Goal: Task Accomplishment & Management: Manage account settings

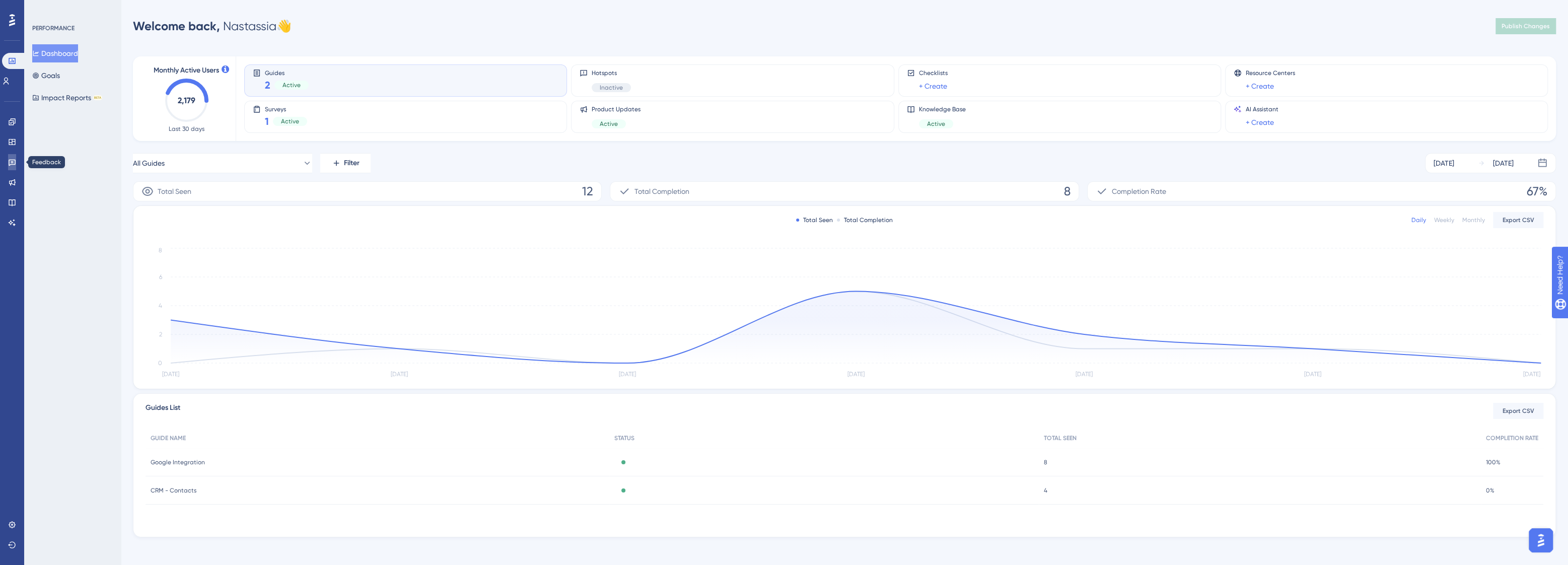
click at [12, 168] on link at bounding box center [12, 162] width 8 height 16
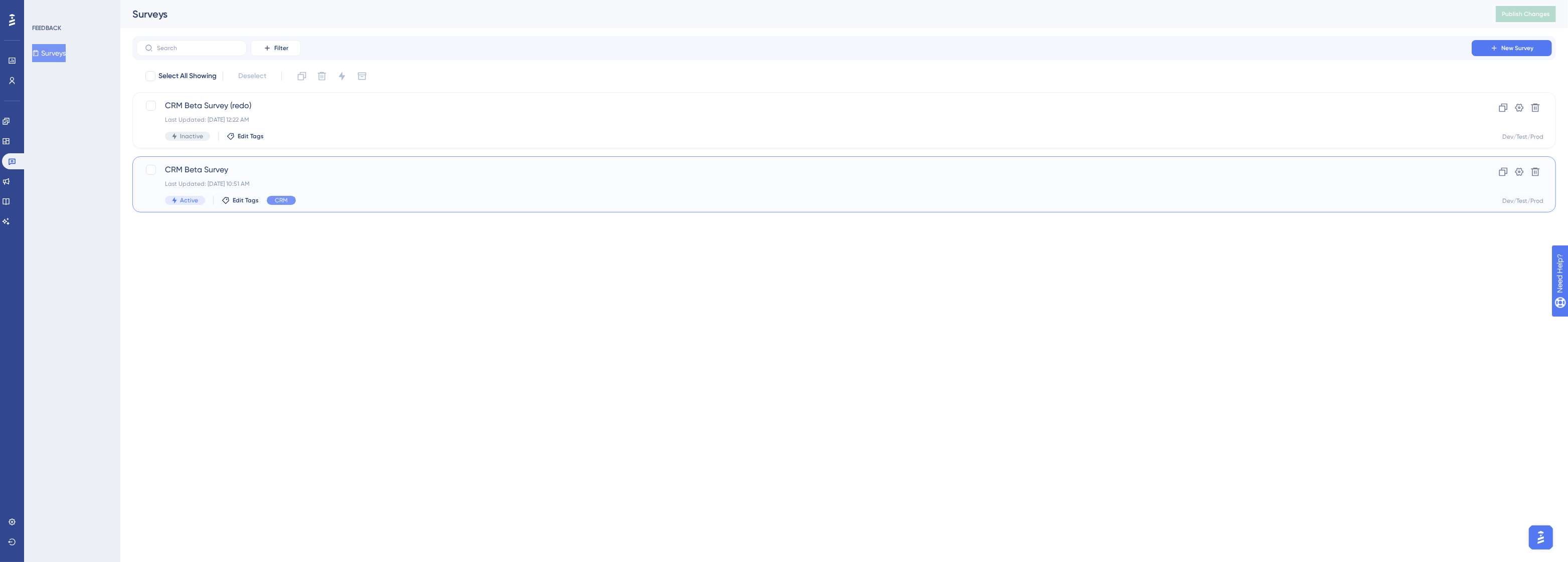
click at [243, 156] on div "CRM Beta Survey Last Updated: Aug 21 2025, 10:51 AM Active Edit Tags CRM Clone …" at bounding box center [844, 184] width 1424 height 56
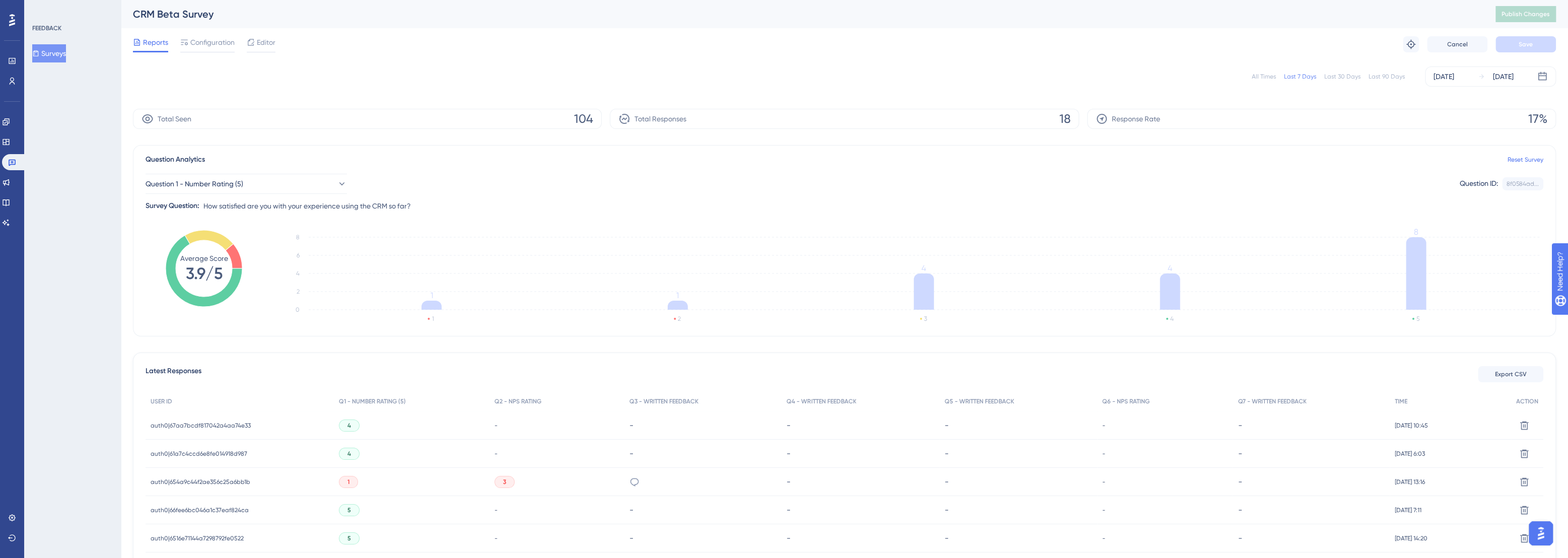
click at [234, 424] on span "auth0|67aa7bcdf817042a4aa74e33" at bounding box center [201, 425] width 100 height 8
click at [234, 424] on div at bounding box center [784, 279] width 1568 height 558
click at [234, 424] on span "auth0|67aa7bcdf817042a4aa74e33" at bounding box center [201, 425] width 100 height 8
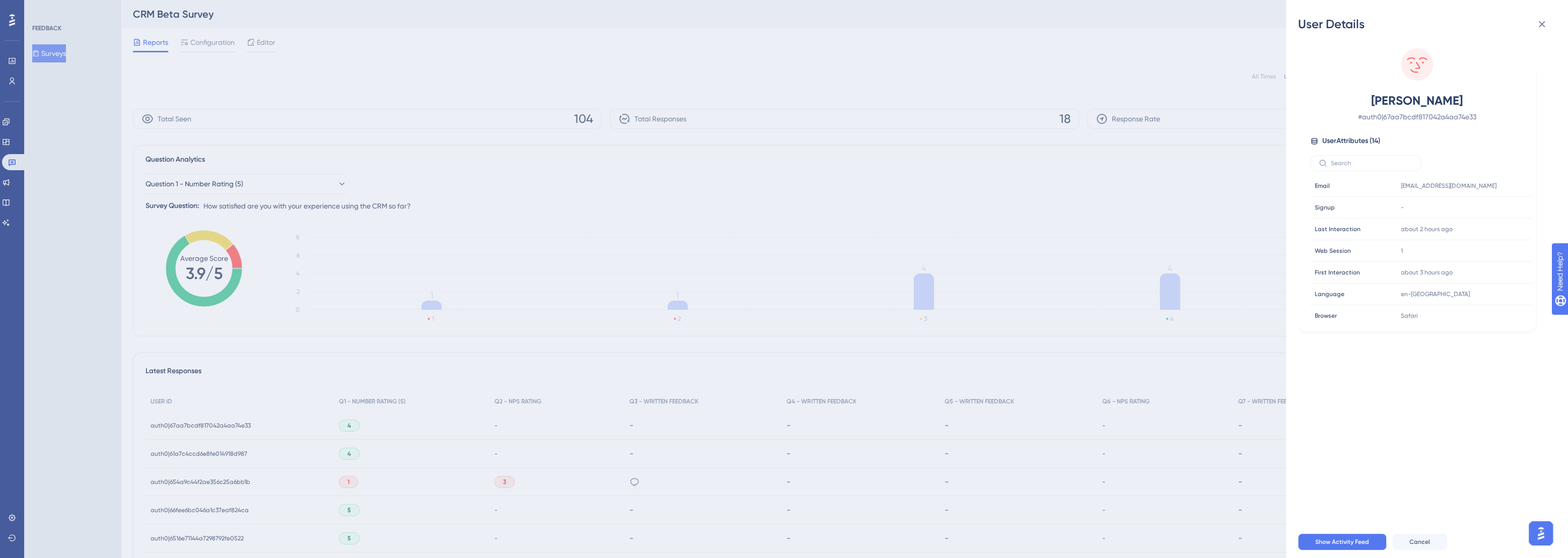
click at [1173, 288] on div "User Details Elle Wilde # auth0|67aa7bcdf817042a4aa74e33 User Attributes ( 14 )…" at bounding box center [784, 279] width 1568 height 558
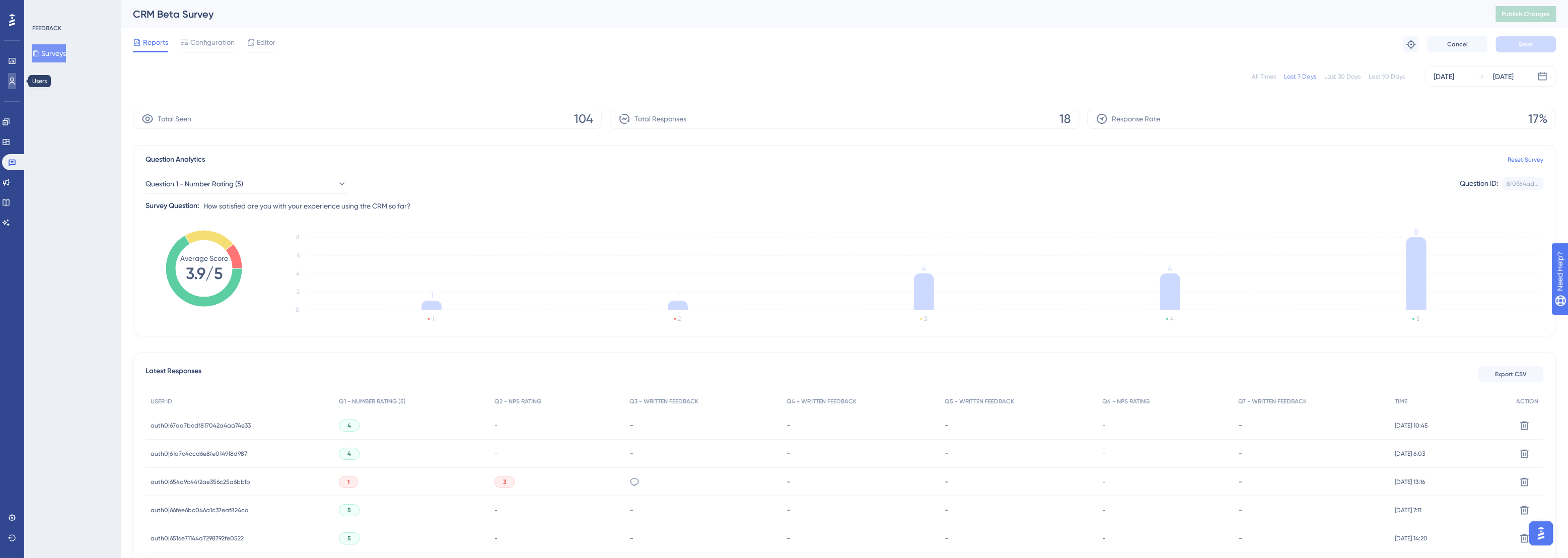
click at [8, 81] on link at bounding box center [12, 81] width 8 height 16
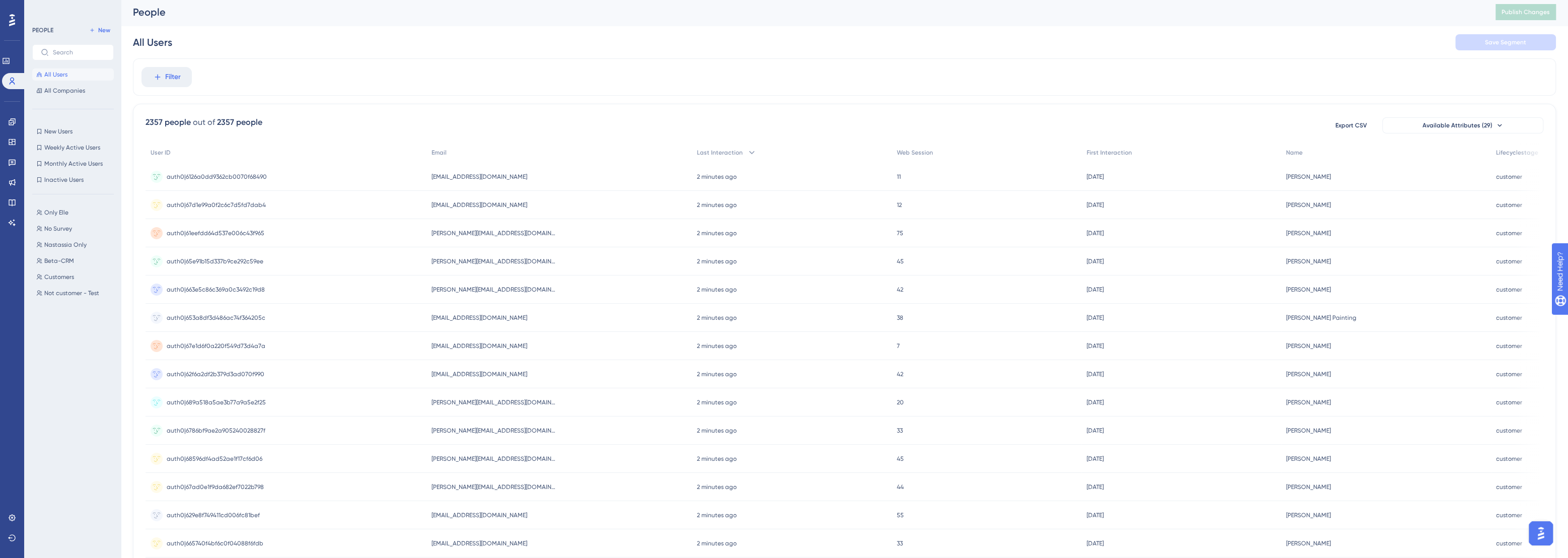
scroll to position [1, 0]
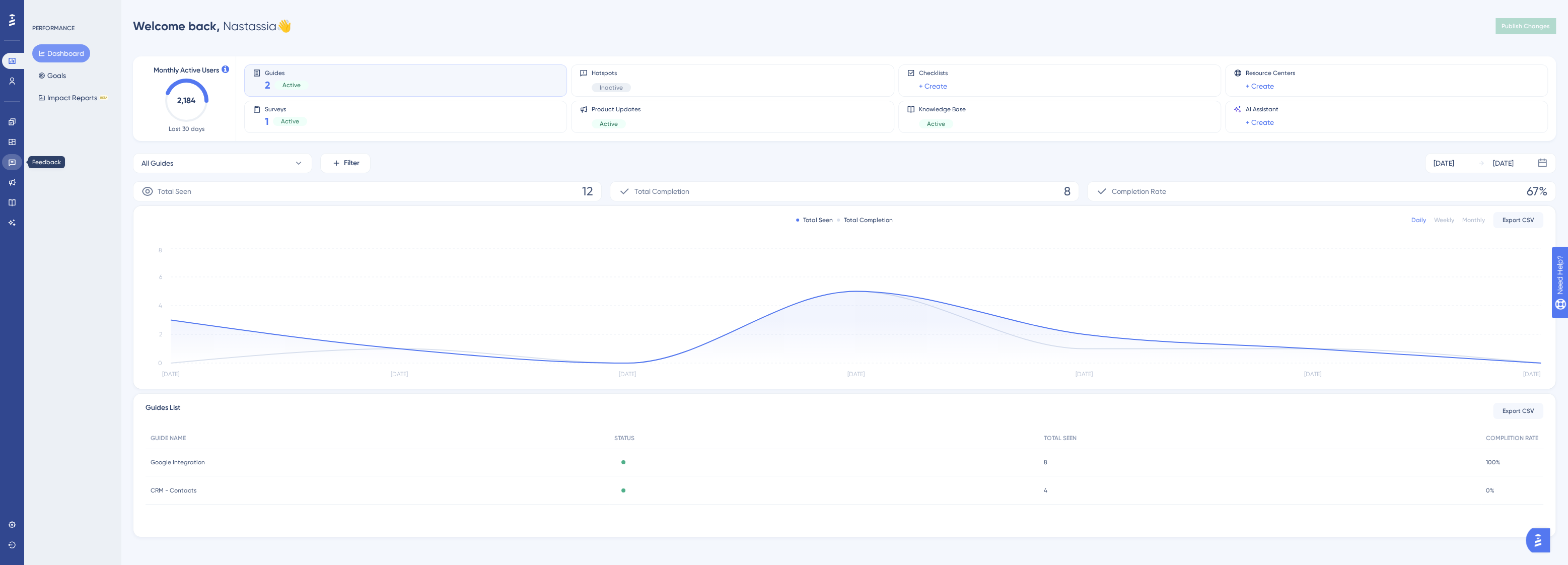
click at [18, 159] on link at bounding box center [12, 162] width 20 height 16
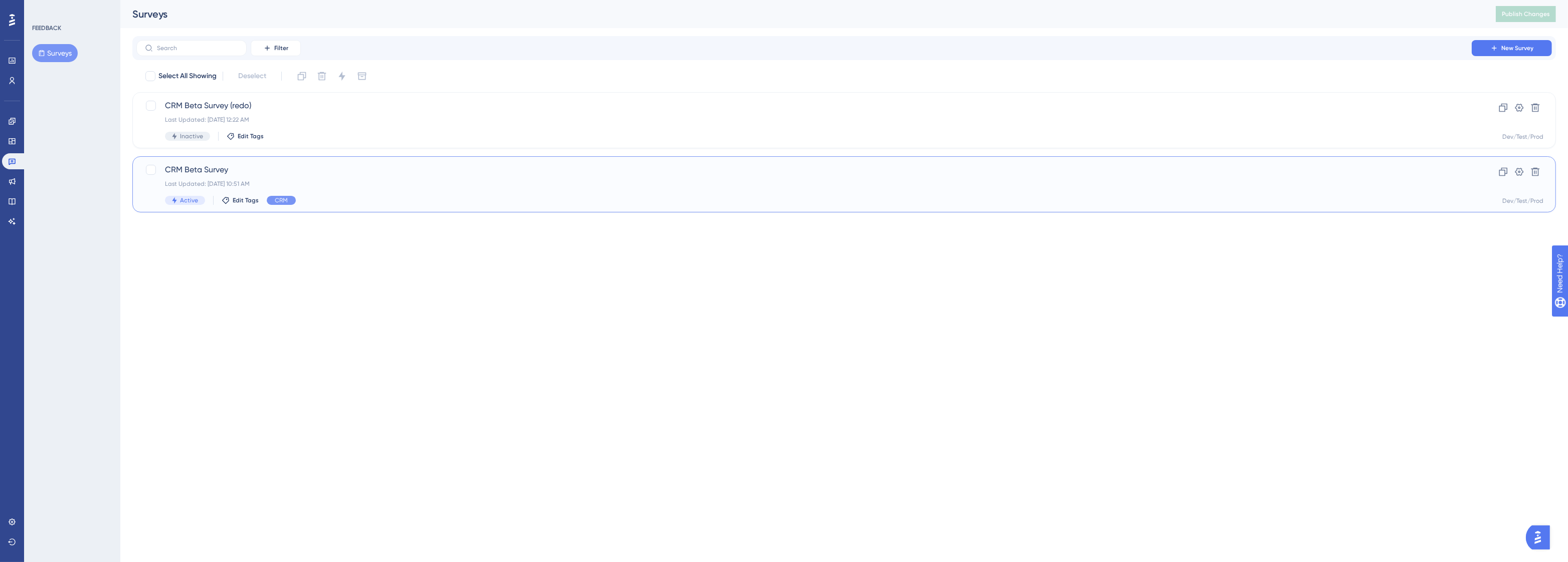
click at [231, 165] on span "CRM Beta Survey" at bounding box center [804, 170] width 1278 height 12
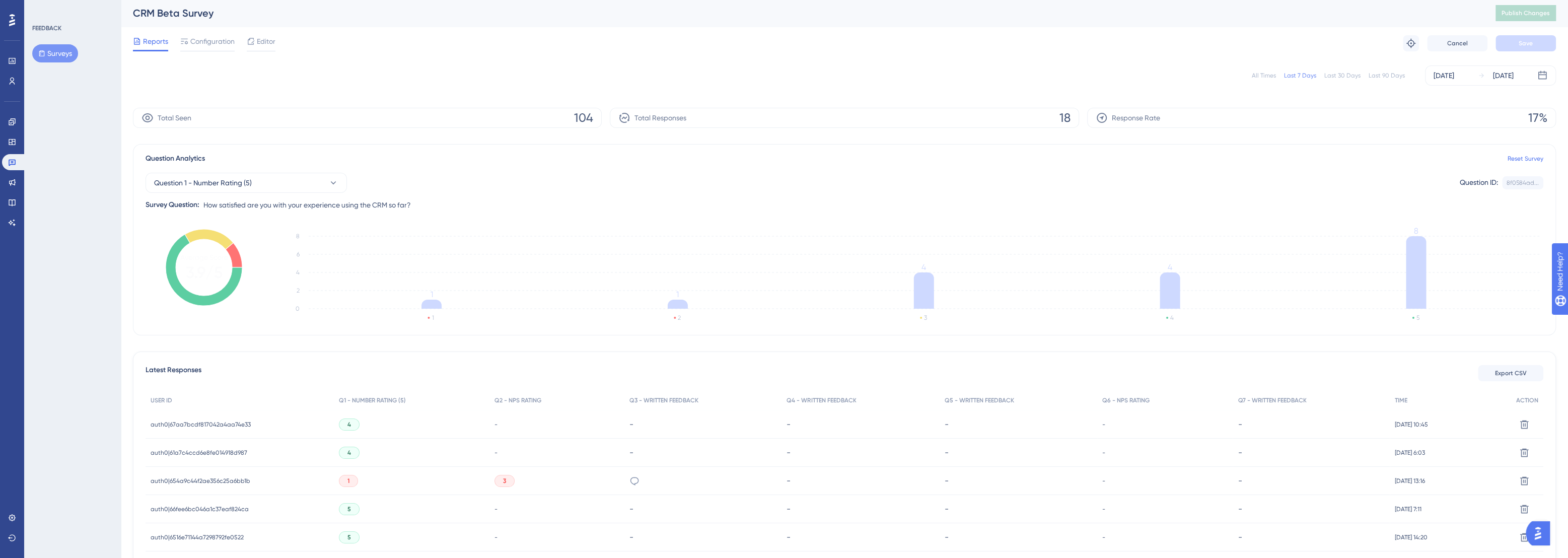
scroll to position [1, 0]
click at [234, 421] on span "auth0|67aa7bcdf817042a4aa74e33" at bounding box center [201, 424] width 100 height 8
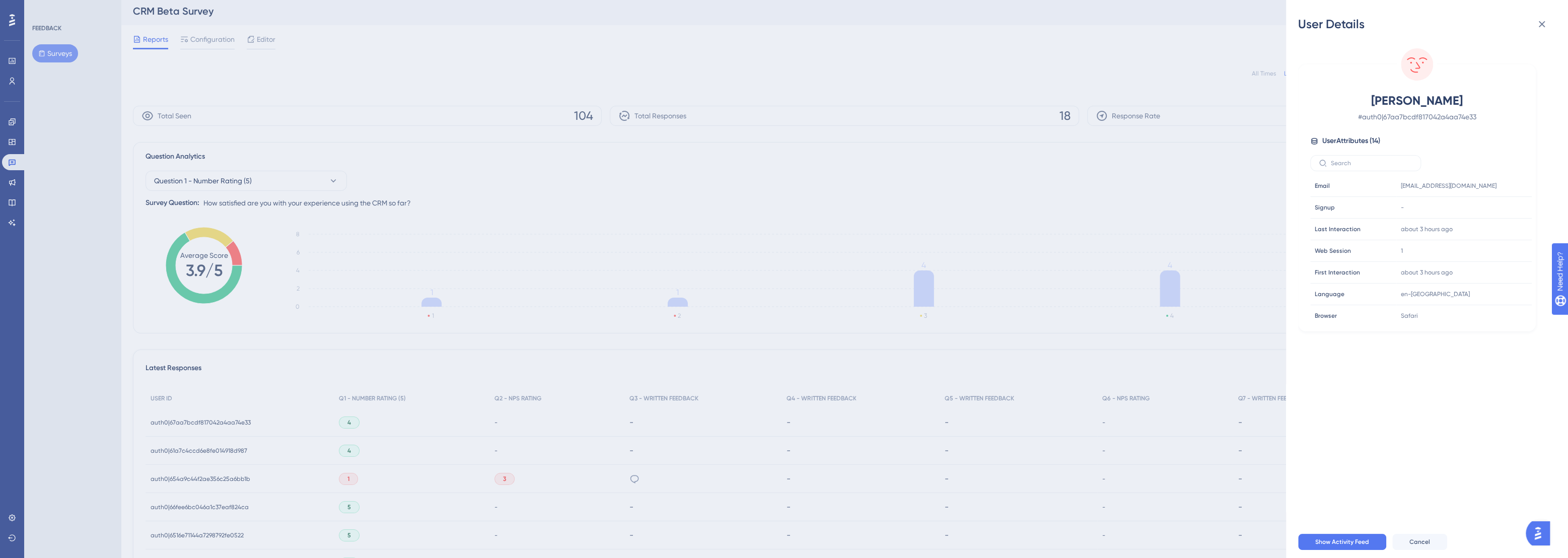
scroll to position [4, 0]
click at [327, 337] on div "User Details Elle Wilde # auth0|67aa7bcdf817042a4aa74e33 User Attributes ( 14 )…" at bounding box center [784, 279] width 1568 height 558
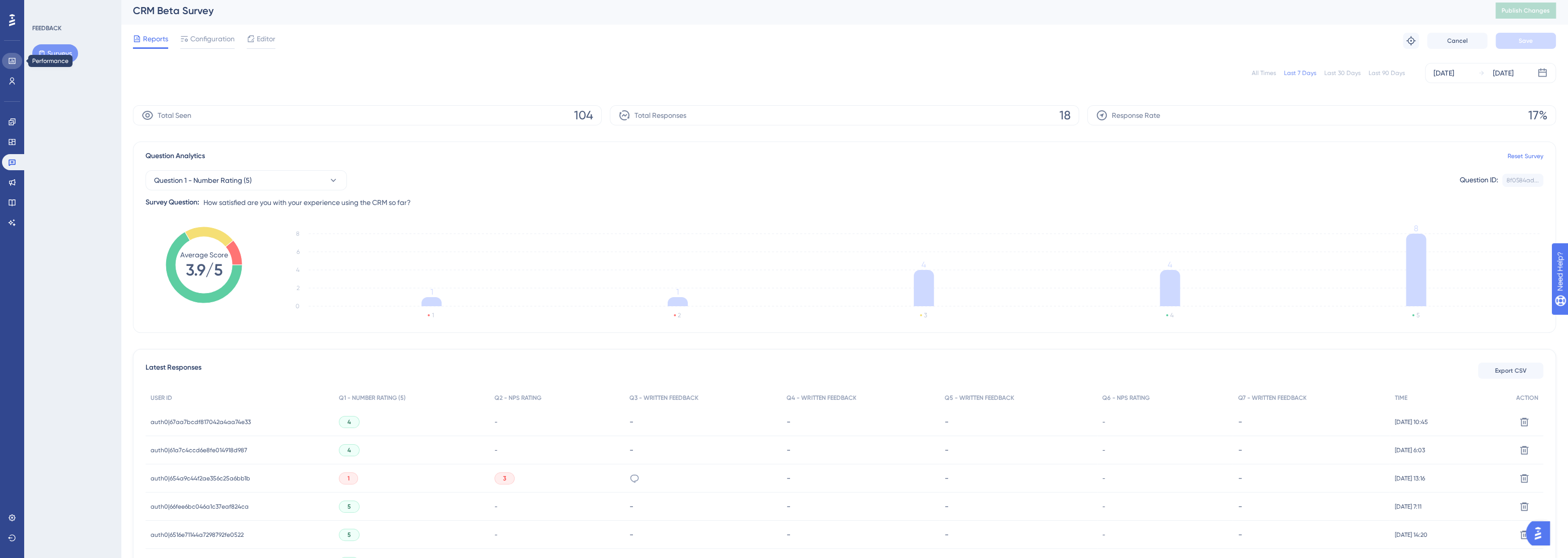
click at [9, 67] on link at bounding box center [12, 61] width 20 height 16
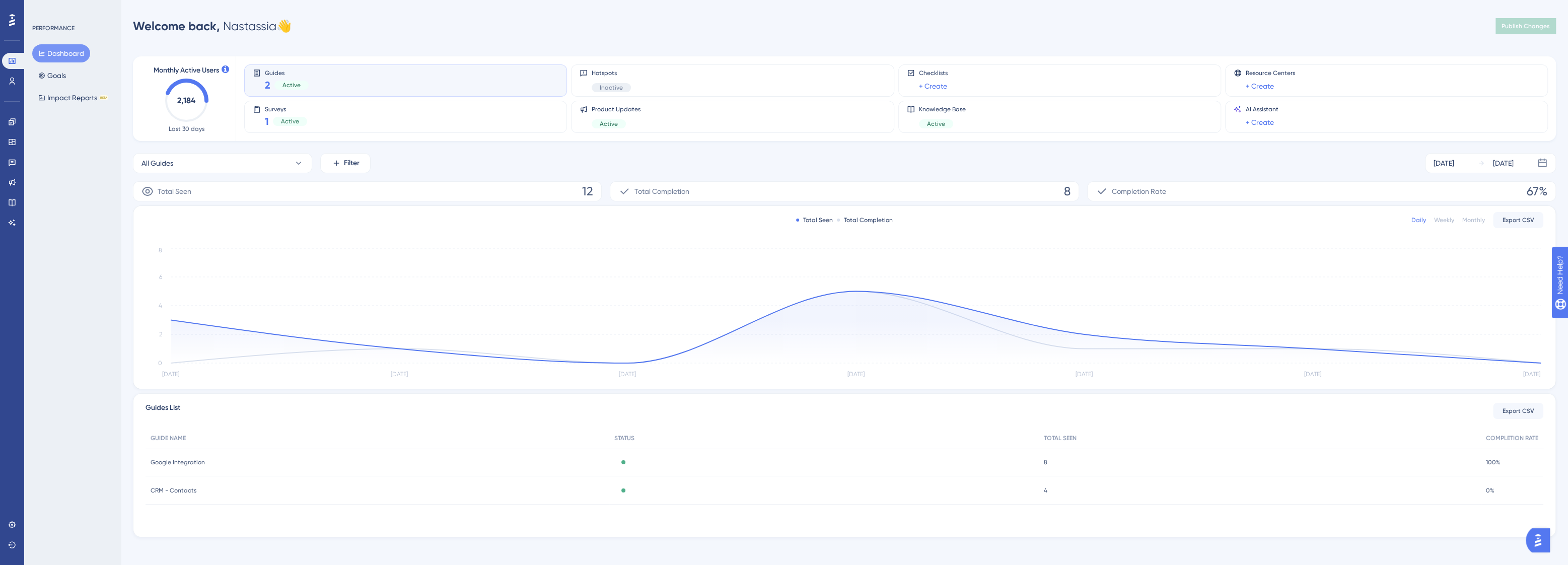
scroll to position [1, 0]
click at [10, 124] on icon at bounding box center [12, 122] width 8 height 8
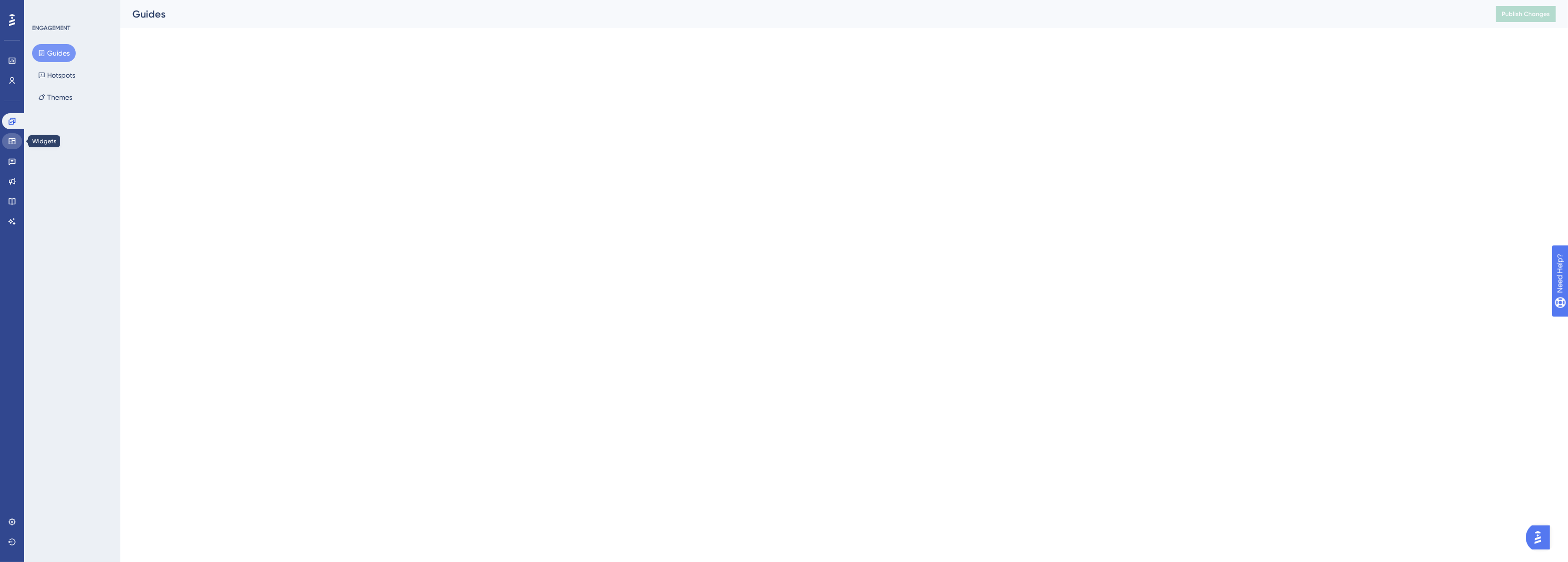
click at [14, 137] on icon at bounding box center [12, 141] width 8 height 8
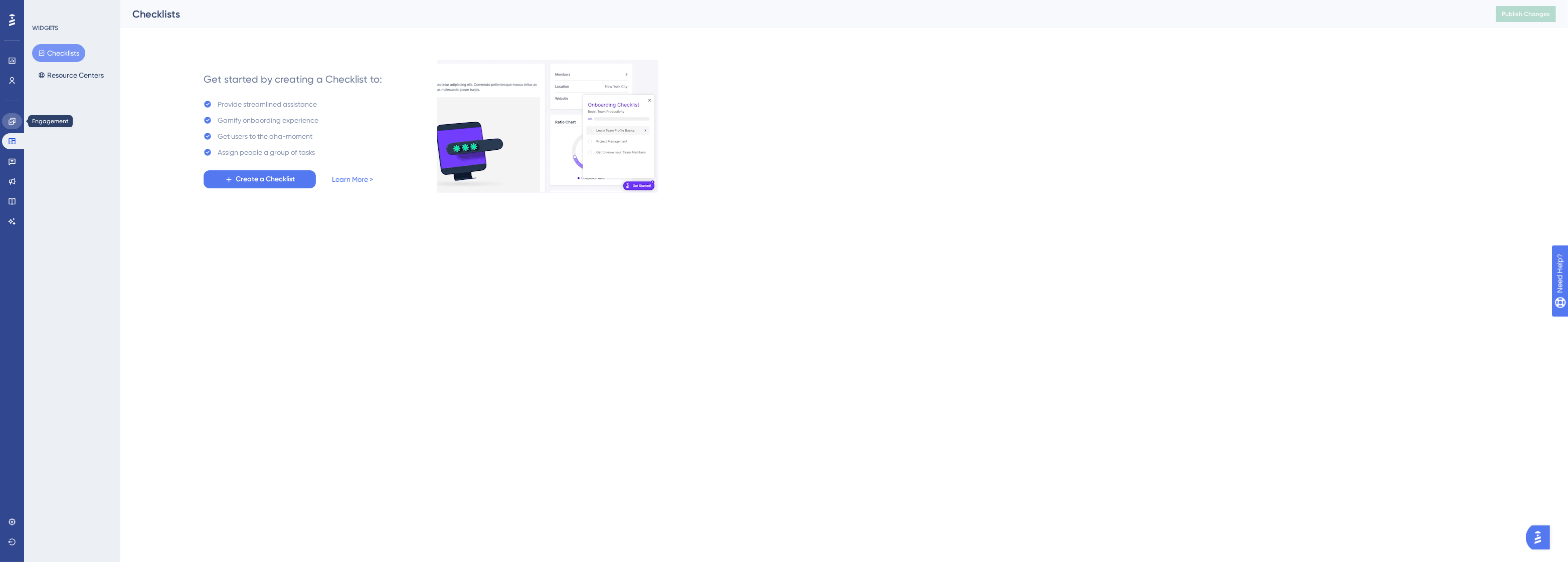
click at [13, 123] on icon at bounding box center [12, 121] width 8 height 8
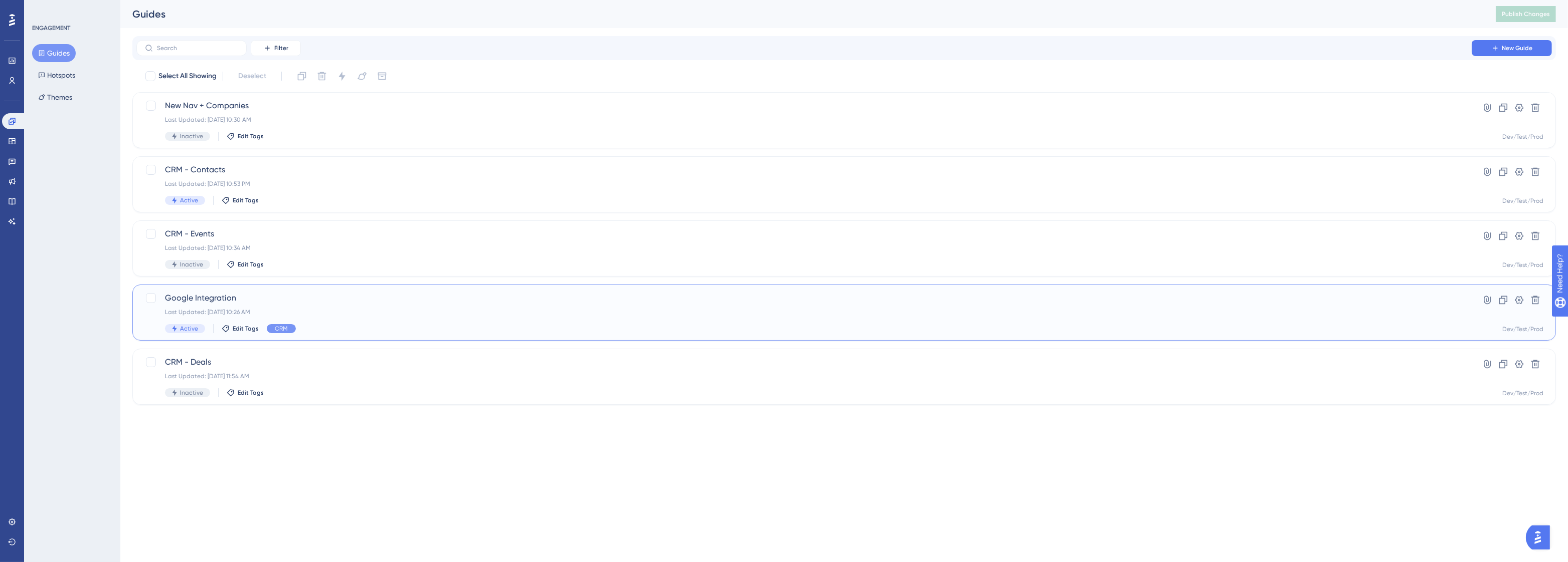
click at [334, 303] on span "Google Integration" at bounding box center [804, 298] width 1278 height 12
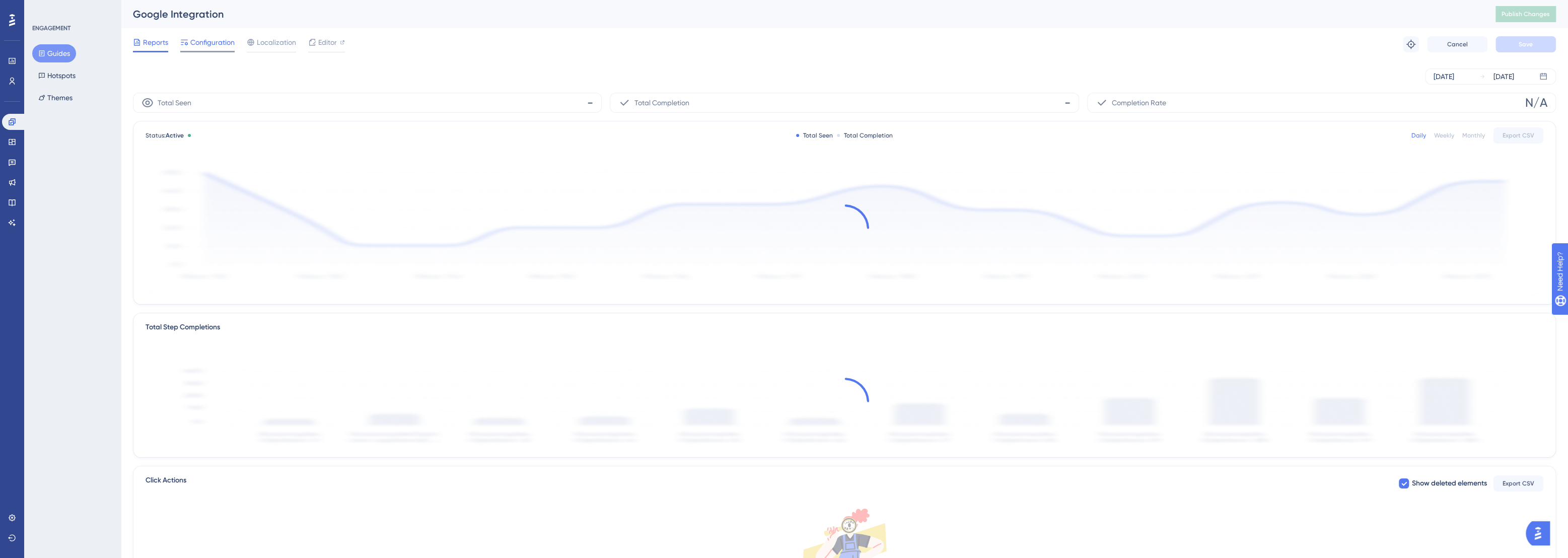
click at [200, 49] on div "Configuration" at bounding box center [207, 44] width 54 height 16
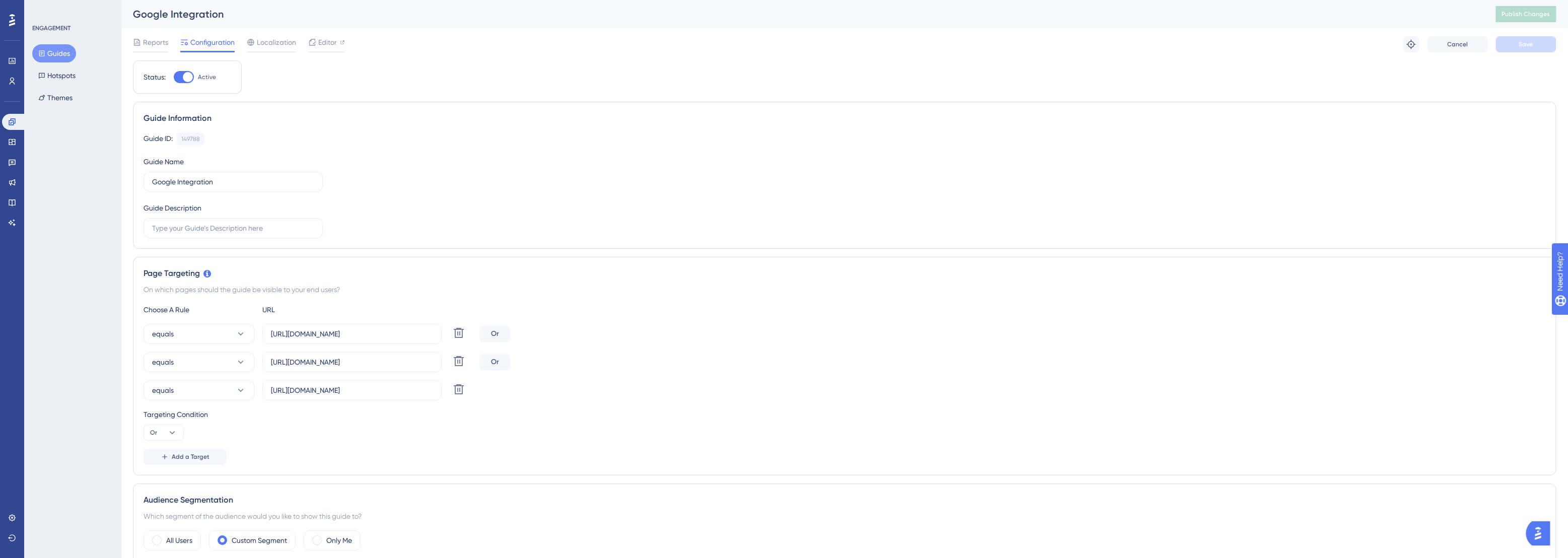
click at [185, 86] on div "Status: Active" at bounding box center [187, 77] width 109 height 33
click at [186, 79] on div at bounding box center [188, 77] width 10 height 10
click at [174, 78] on input "Active" at bounding box center [173, 77] width 1 height 1
checkbox input "false"
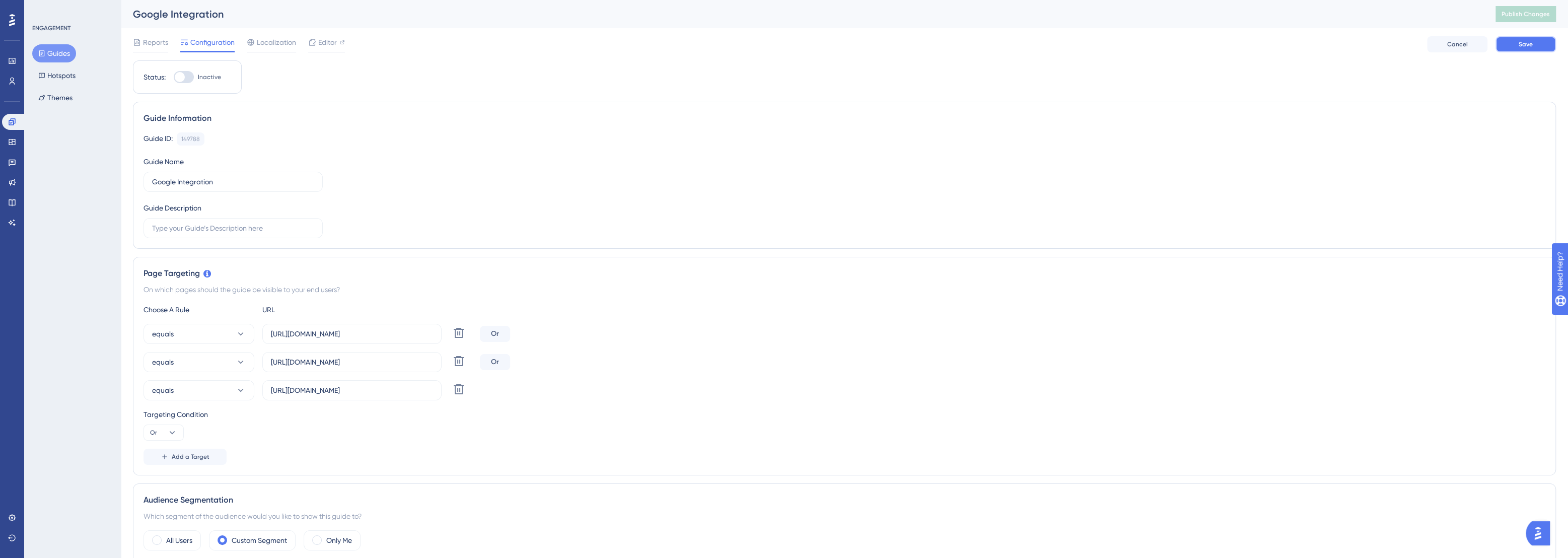
click at [1522, 50] on button "Save" at bounding box center [1526, 44] width 61 height 16
click at [15, 57] on icon at bounding box center [12, 61] width 8 height 8
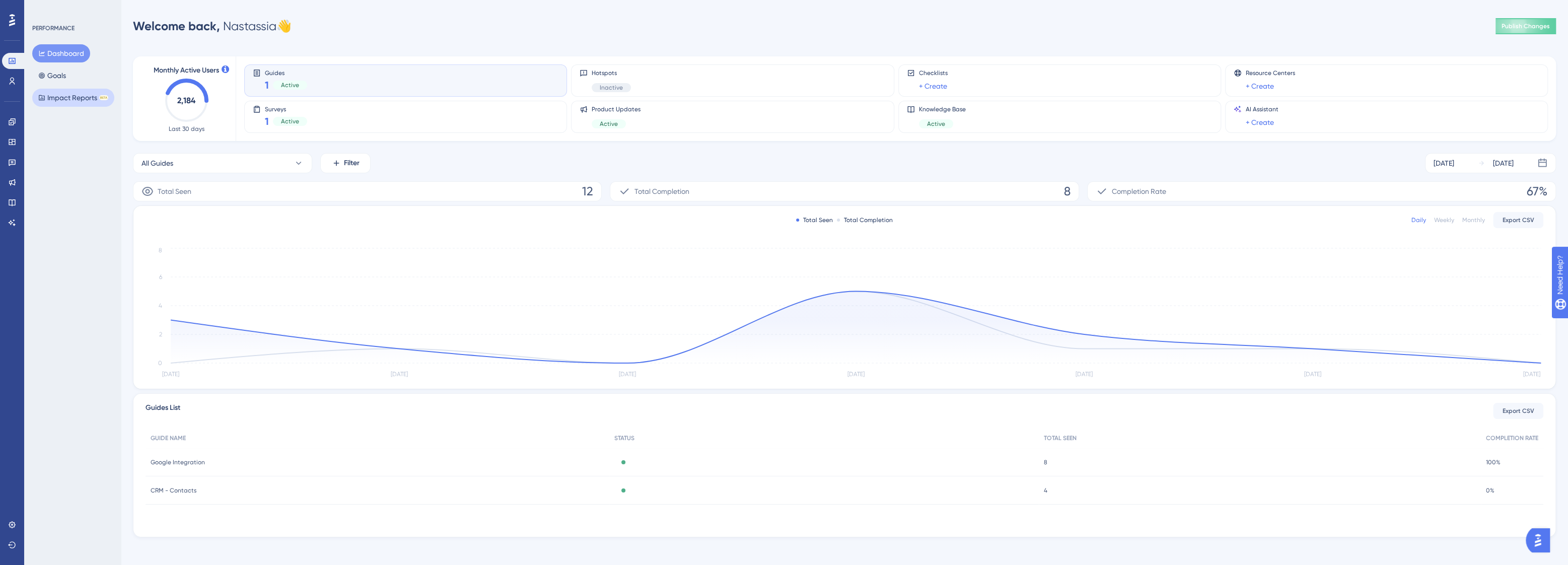
click at [79, 99] on button "Impact Reports BETA" at bounding box center [73, 98] width 82 height 18
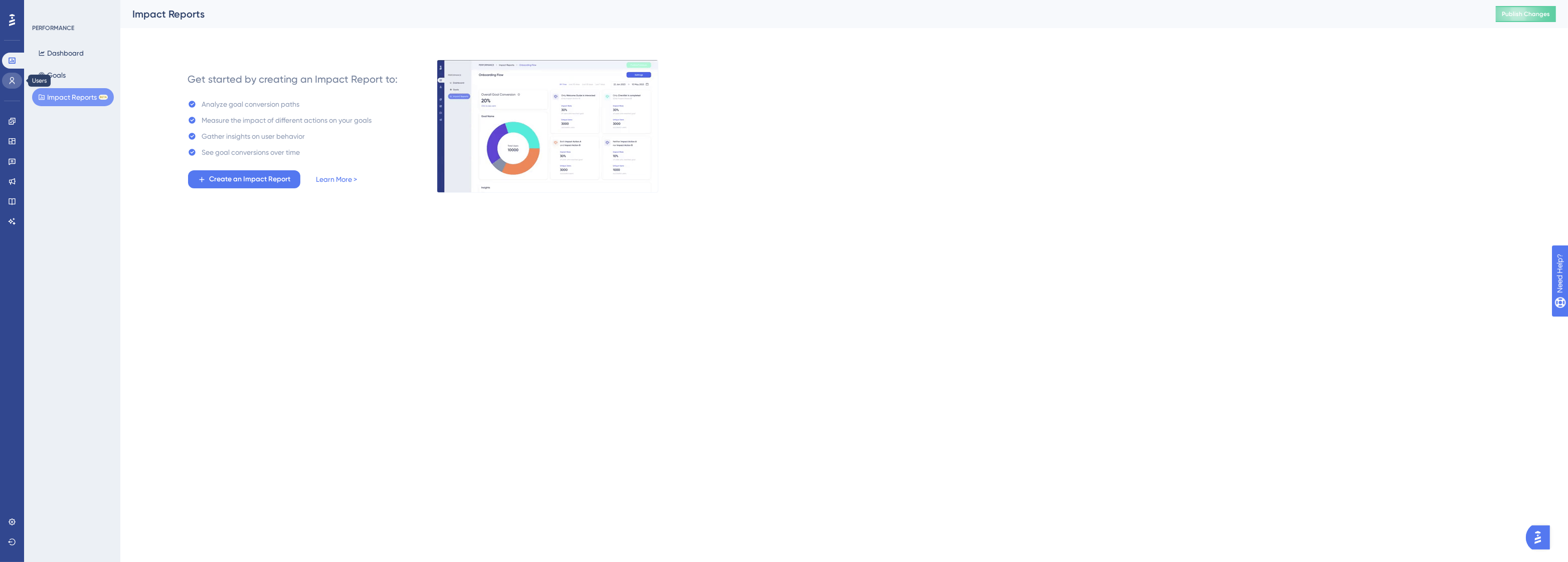
click at [17, 86] on link at bounding box center [12, 80] width 20 height 16
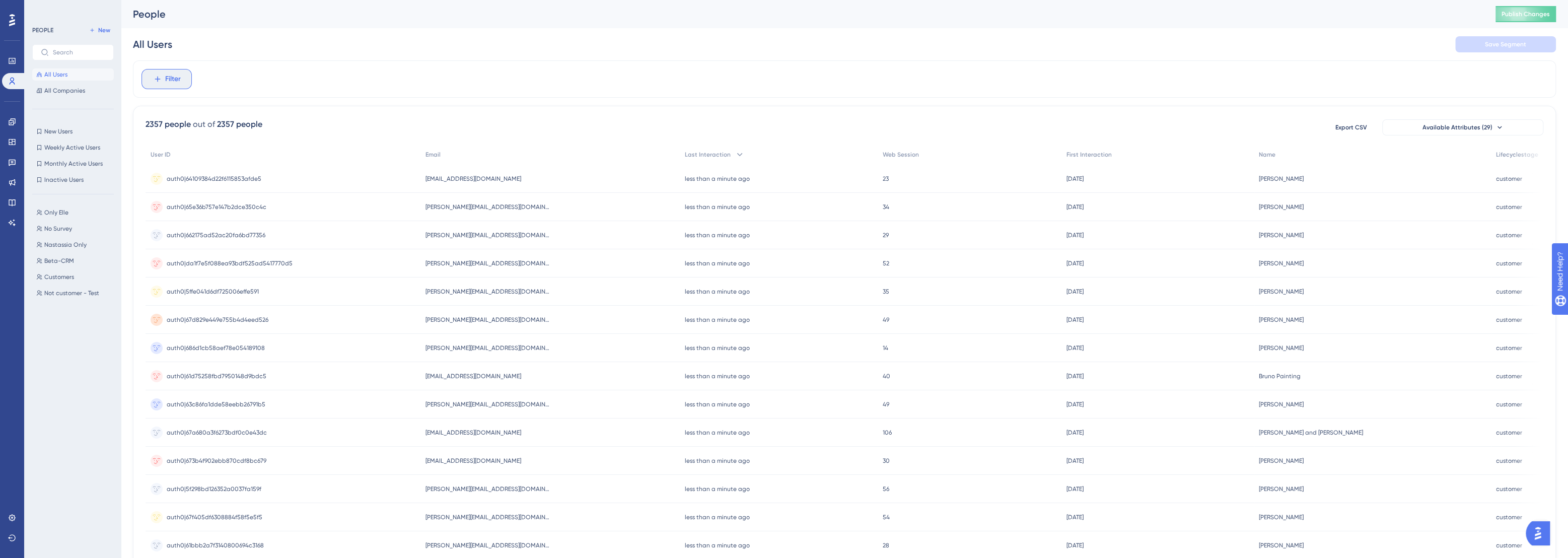
click at [182, 76] on button "Filter" at bounding box center [166, 79] width 50 height 20
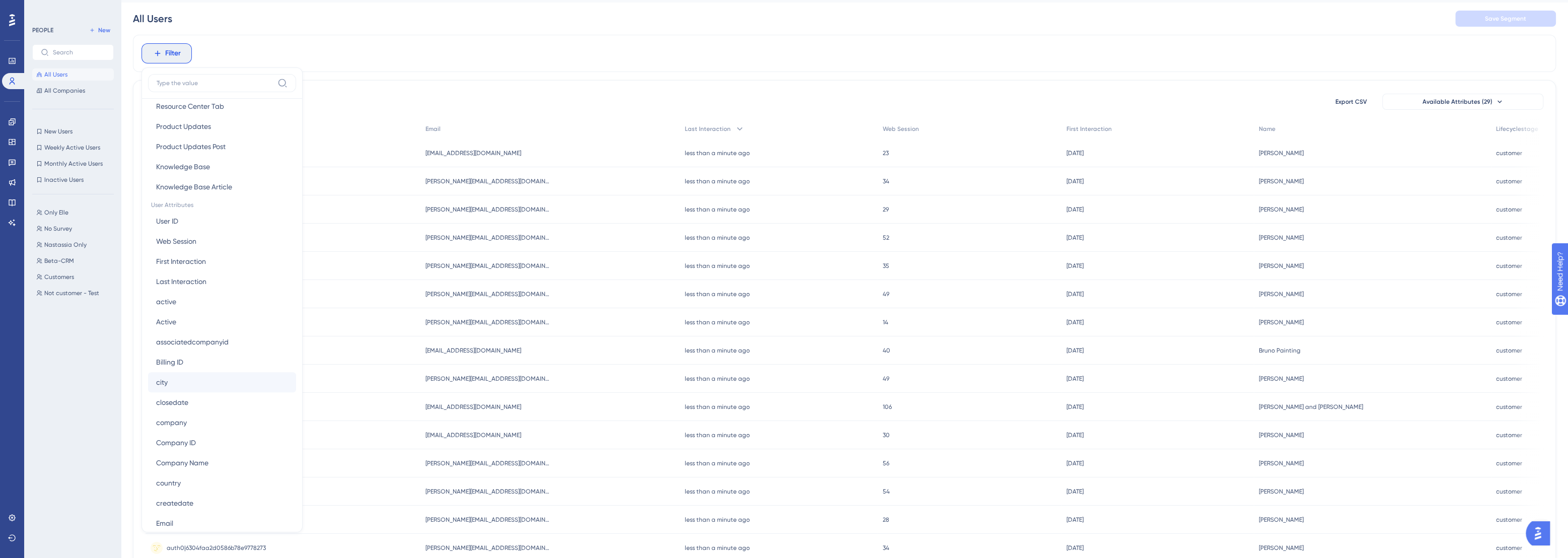
scroll to position [361, 0]
click at [490, 103] on div "2357 people out of 2357 people Export CSV Available Attributes (29)" at bounding box center [844, 102] width 1398 height 18
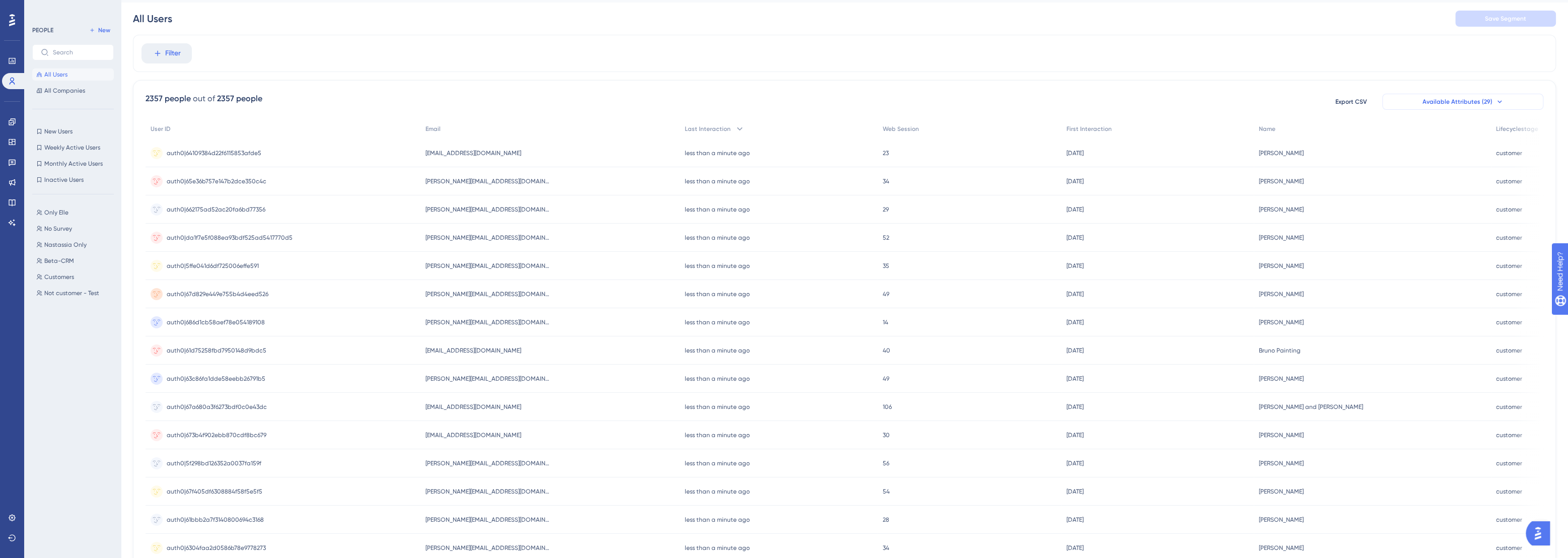
click at [1460, 98] on span "Available Attributes (29)" at bounding box center [1457, 101] width 70 height 8
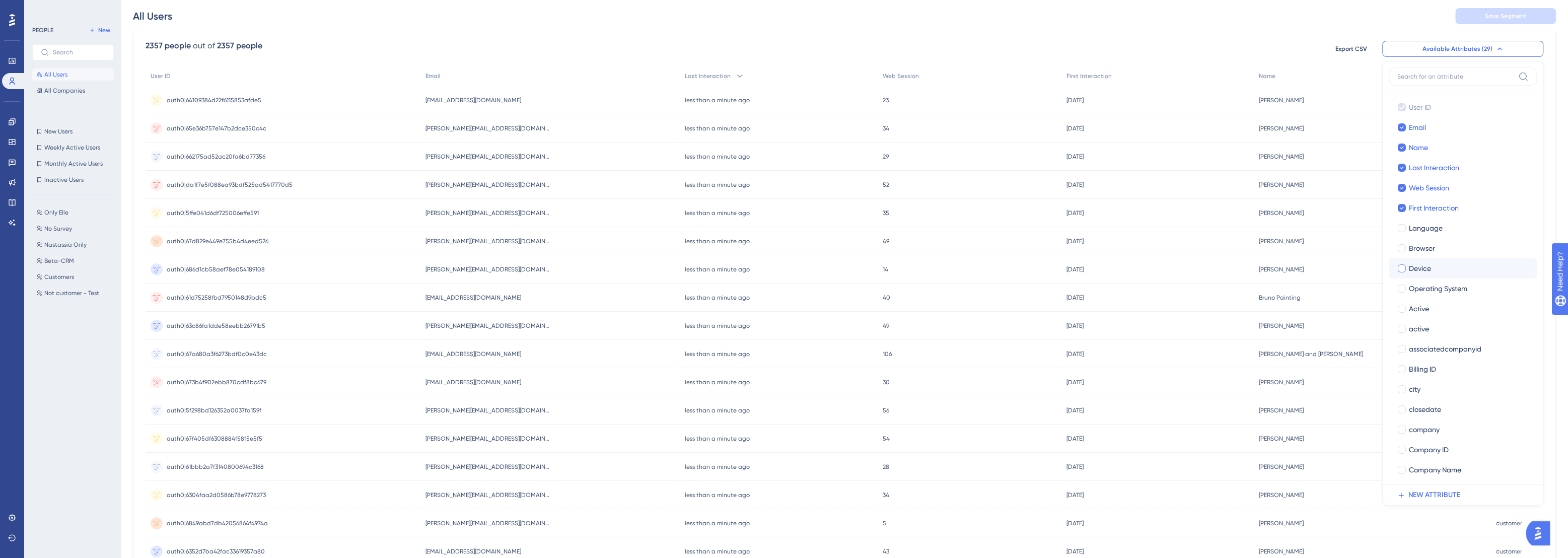
scroll to position [1, 0]
click at [1419, 365] on span "Billing ID" at bounding box center [1423, 369] width 27 height 12
checkbox input "true"
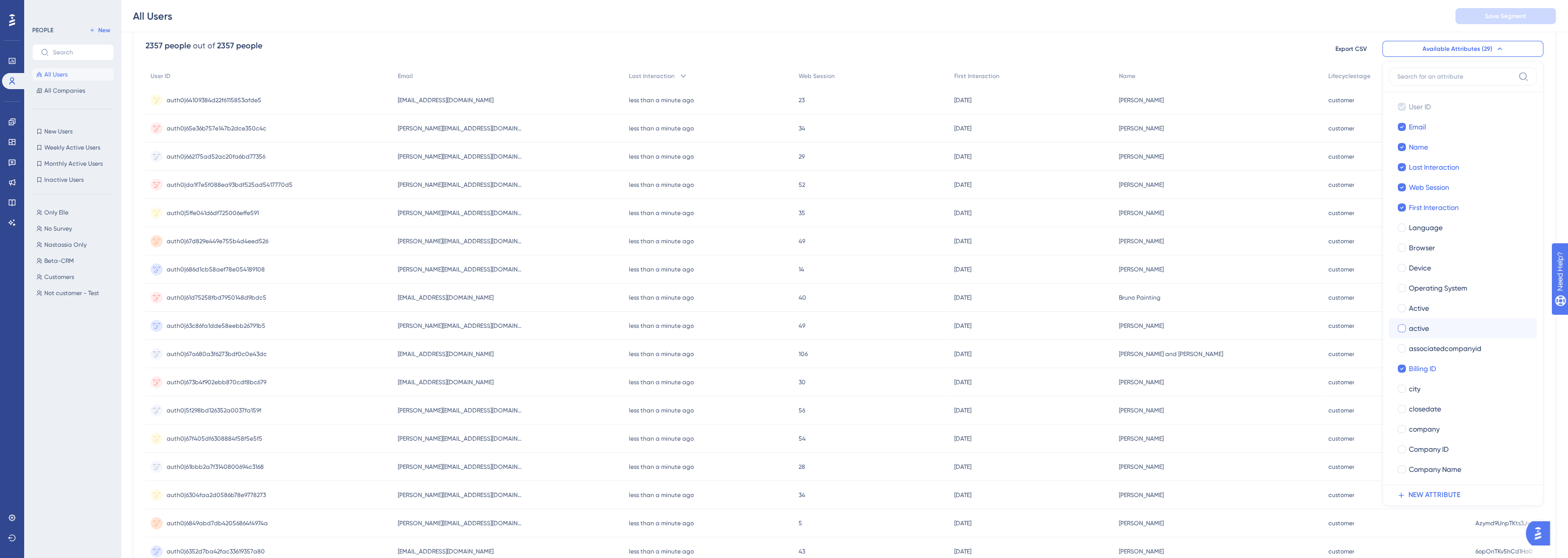
click at [1402, 330] on div at bounding box center [1402, 328] width 8 height 8
checkbox input "true"
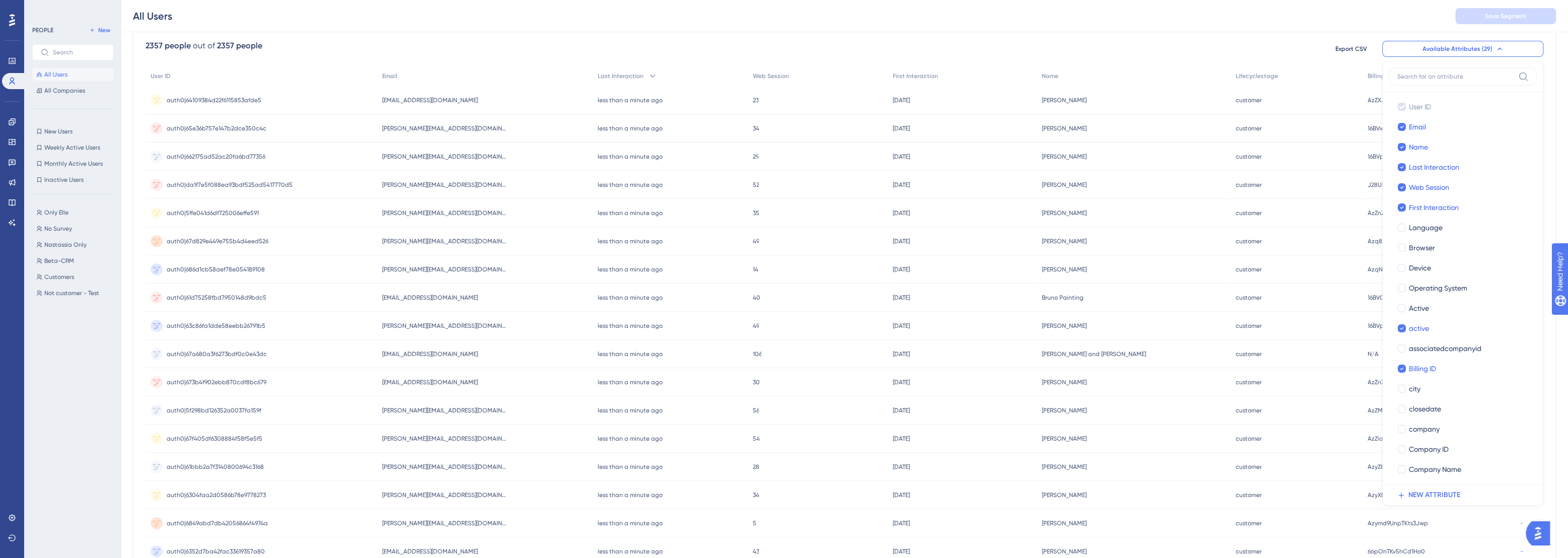
click at [1282, 33] on div "2357 people out of 2357 people Export CSV Available Attributes (29) User ID Use…" at bounding box center [844, 361] width 1423 height 667
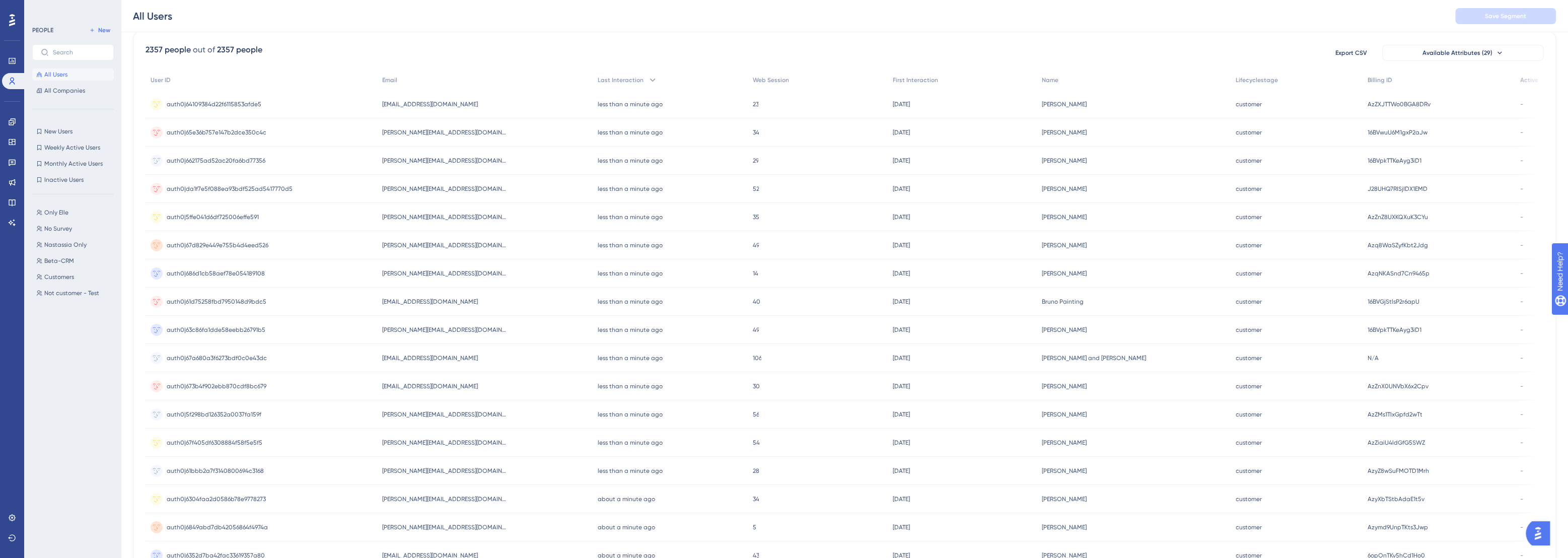
scroll to position [79, 7]
click at [1506, 54] on button "Available Attributes (29)" at bounding box center [1463, 53] width 161 height 16
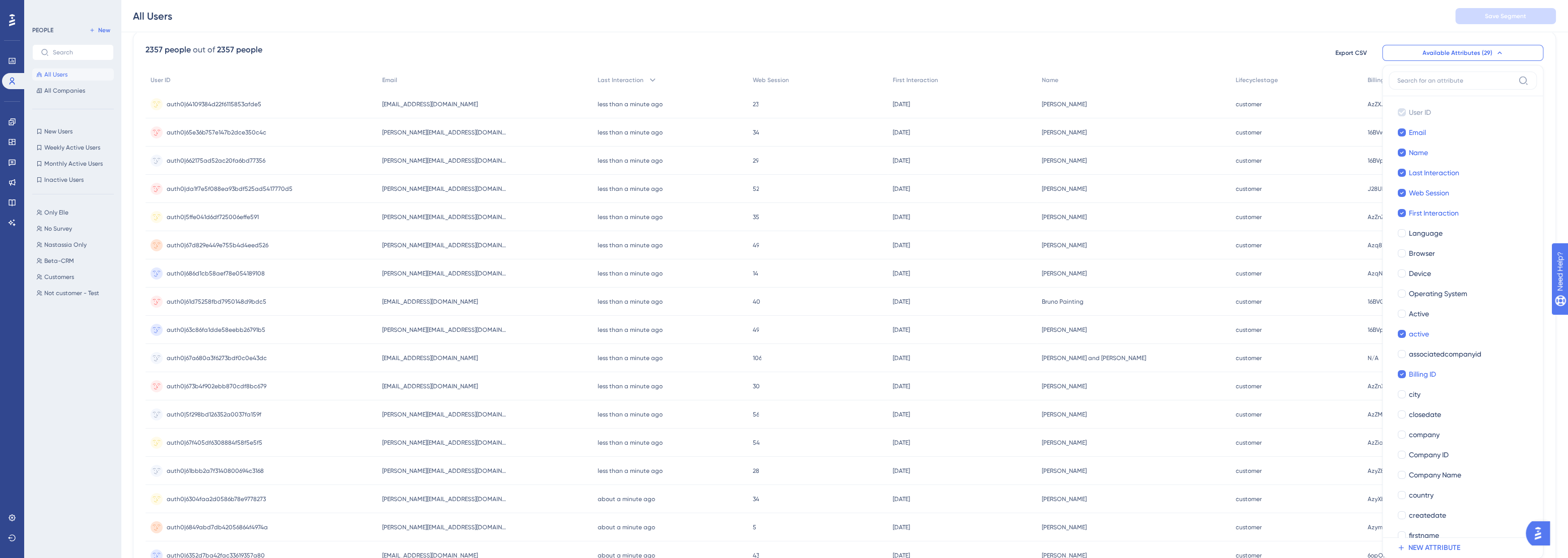
scroll to position [110, 7]
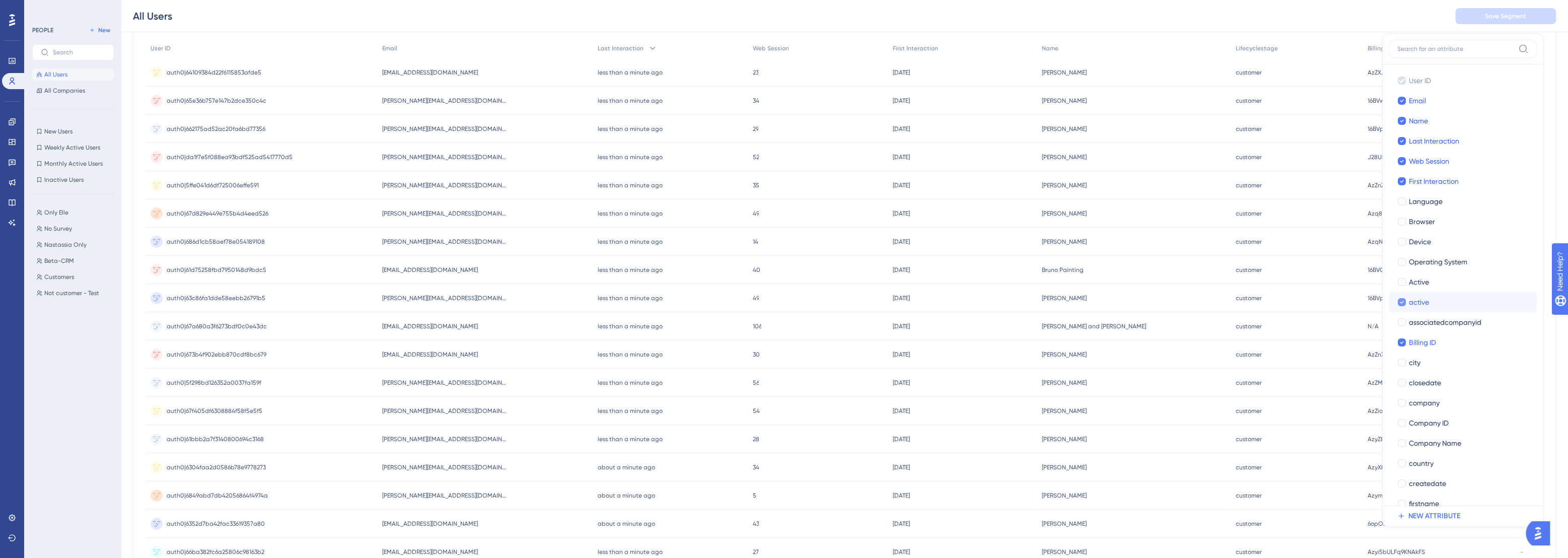
click at [1400, 300] on icon at bounding box center [1402, 303] width 4 height 7
checkbox input "false"
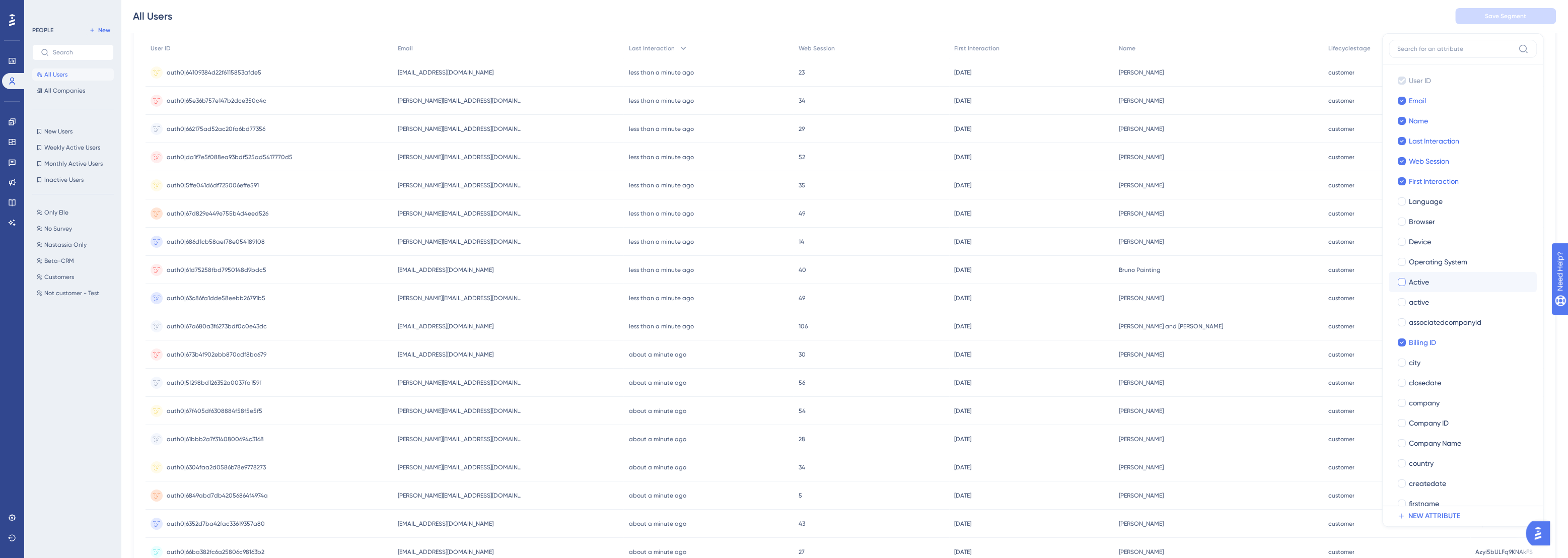
click at [1398, 284] on div at bounding box center [1402, 282] width 8 height 8
checkbox input "true"
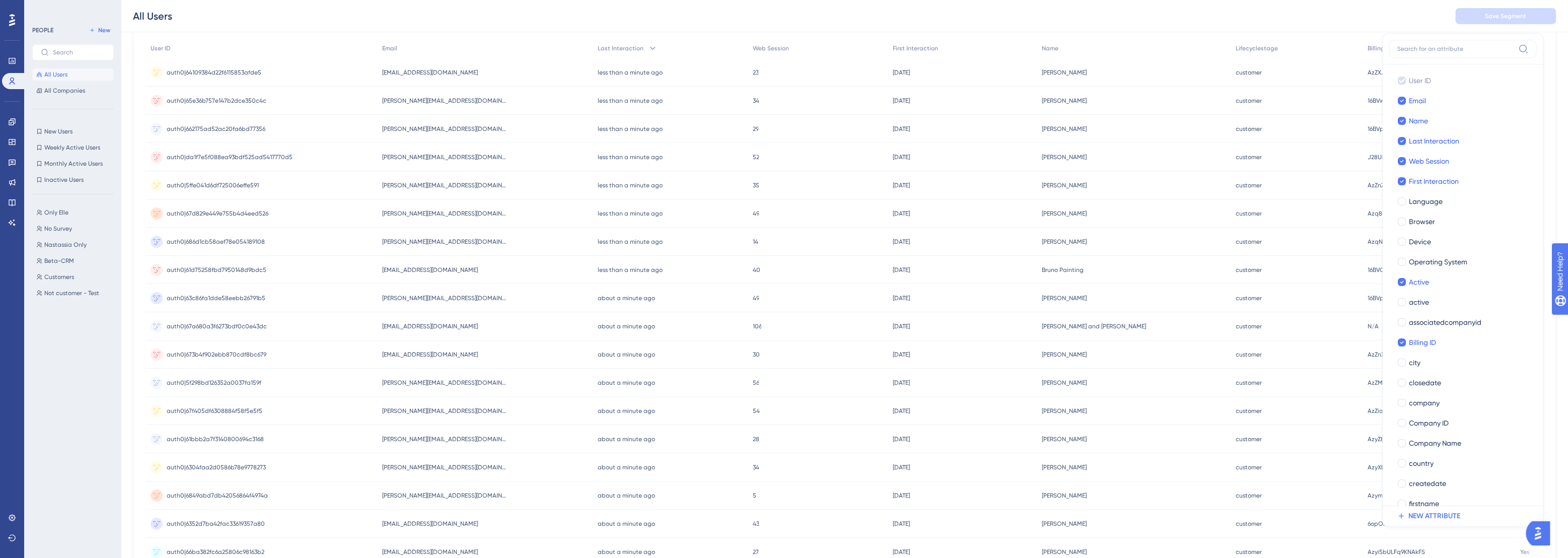
click at [1260, 15] on div "All Users Save Segment" at bounding box center [845, 16] width 1448 height 32
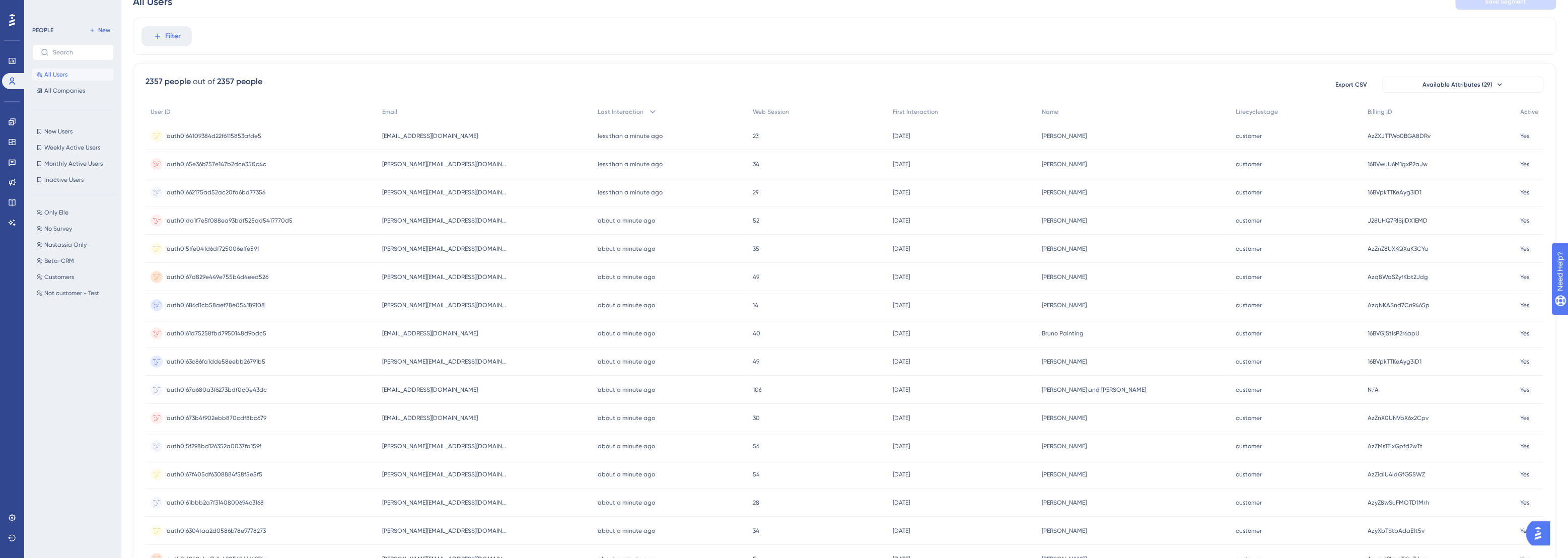
scroll to position [0, 7]
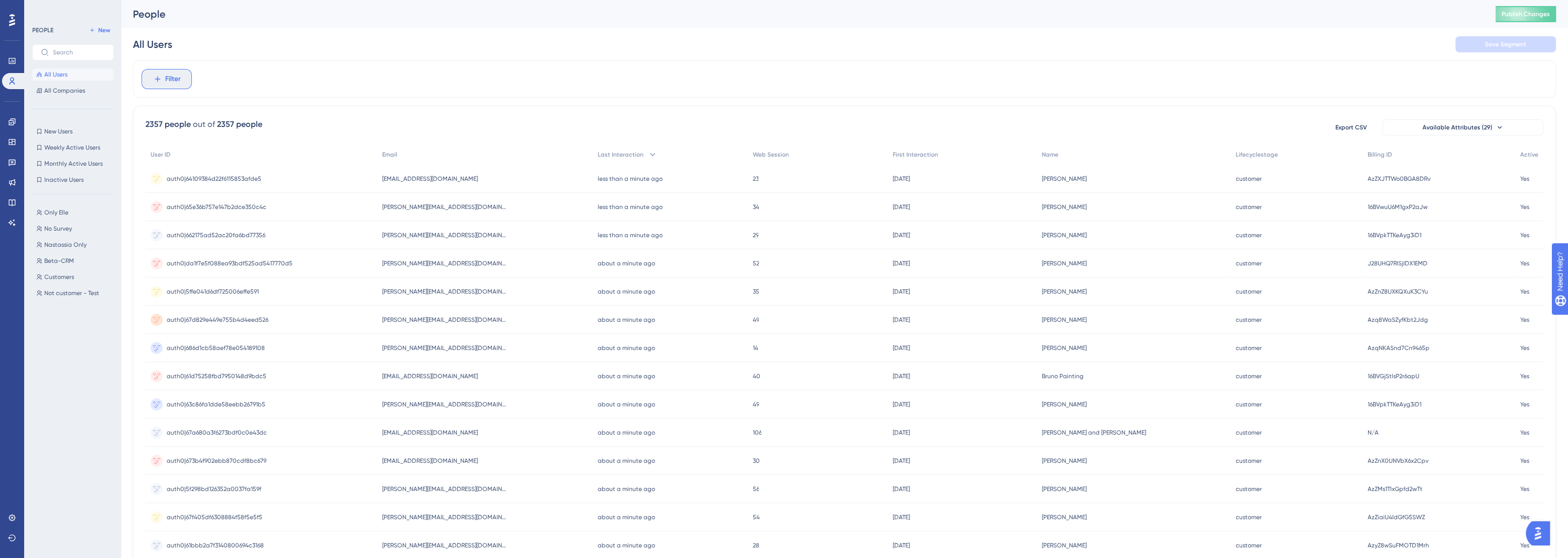
click at [149, 87] on button "Filter" at bounding box center [166, 79] width 50 height 20
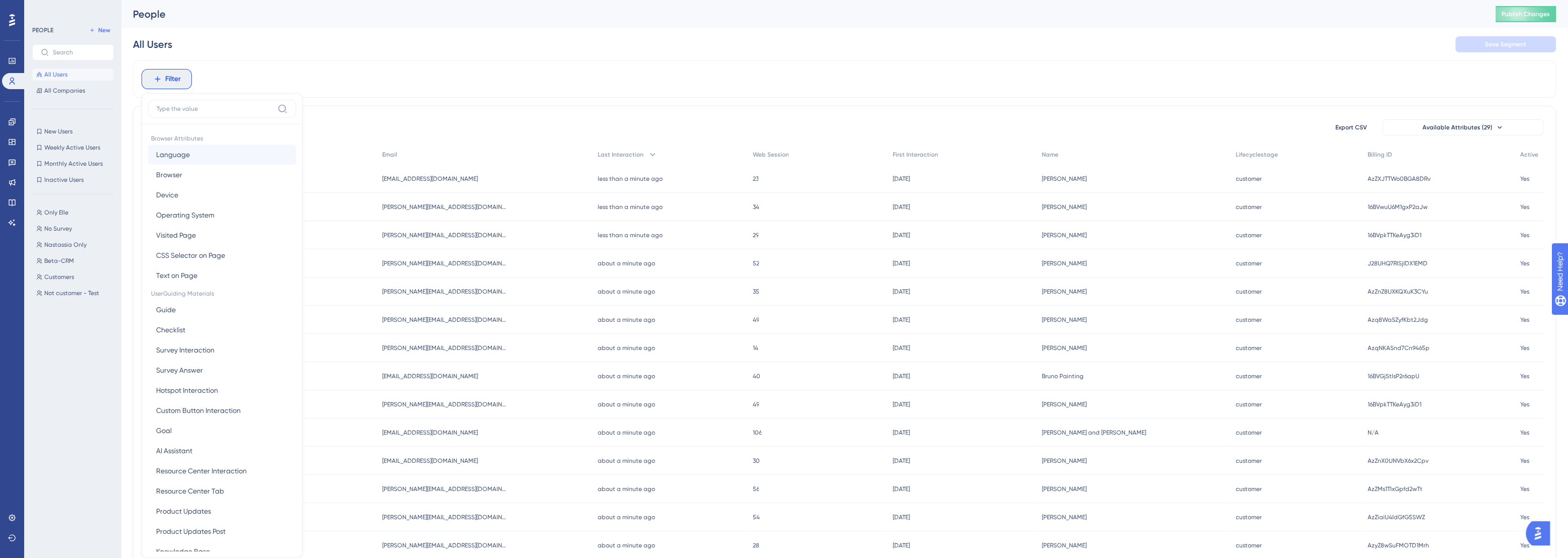
scroll to position [42, 7]
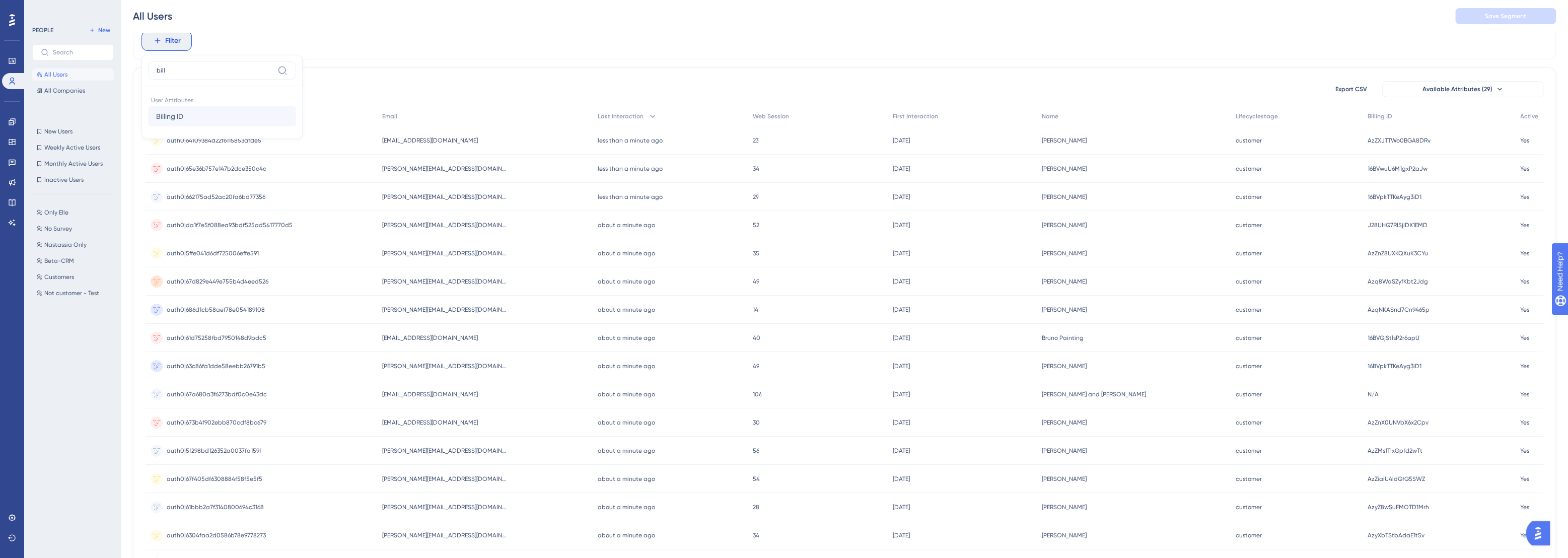
type input "bill"
click at [182, 125] on button "Billing ID Billing ID" at bounding box center [222, 116] width 148 height 20
click at [153, 204] on span at bounding box center [156, 204] width 7 height 7
click at [163, 202] on input "radio" at bounding box center [163, 202] width 0 height 0
click at [245, 204] on span "Done" at bounding box center [252, 202] width 17 height 12
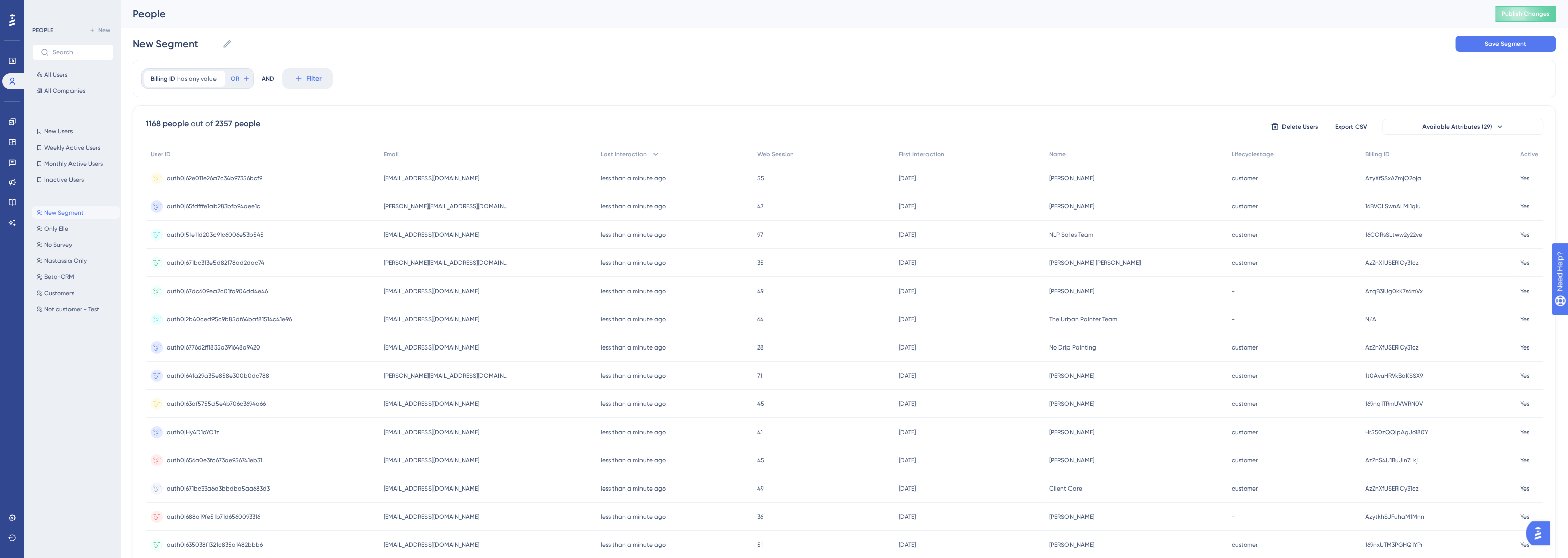
scroll to position [0, 7]
click at [17, 120] on link at bounding box center [12, 122] width 20 height 16
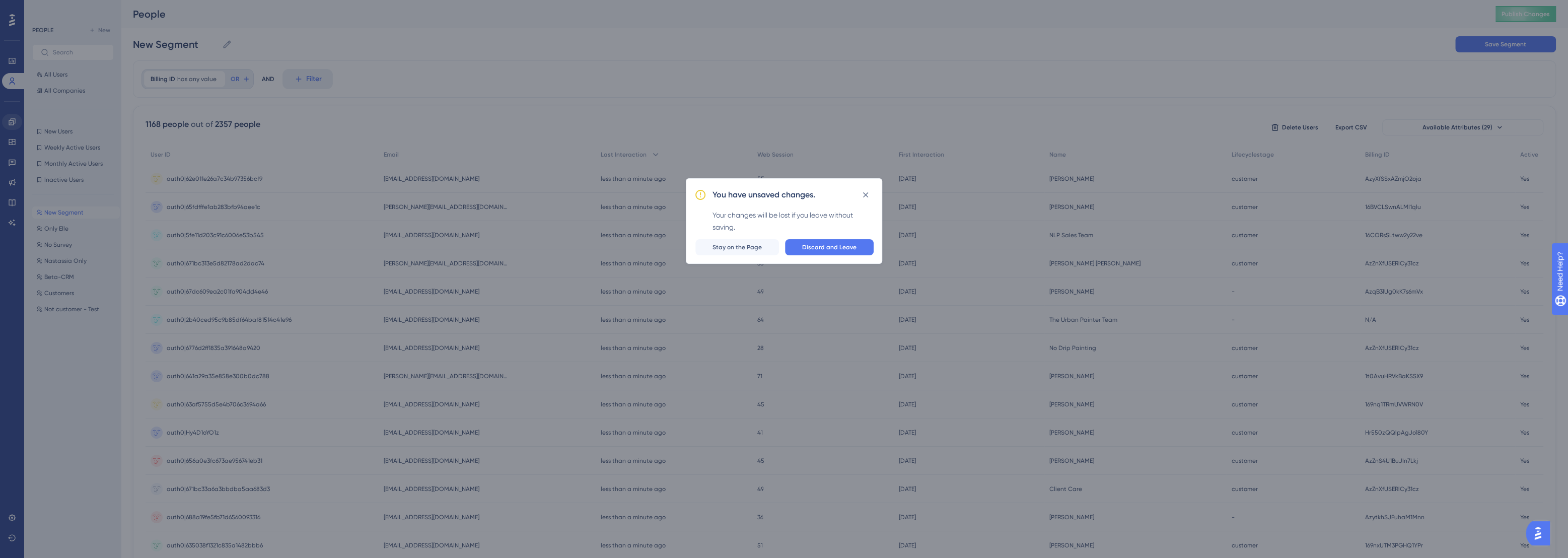
scroll to position [0, 0]
click at [803, 253] on button "Discard and Leave" at bounding box center [833, 251] width 89 height 16
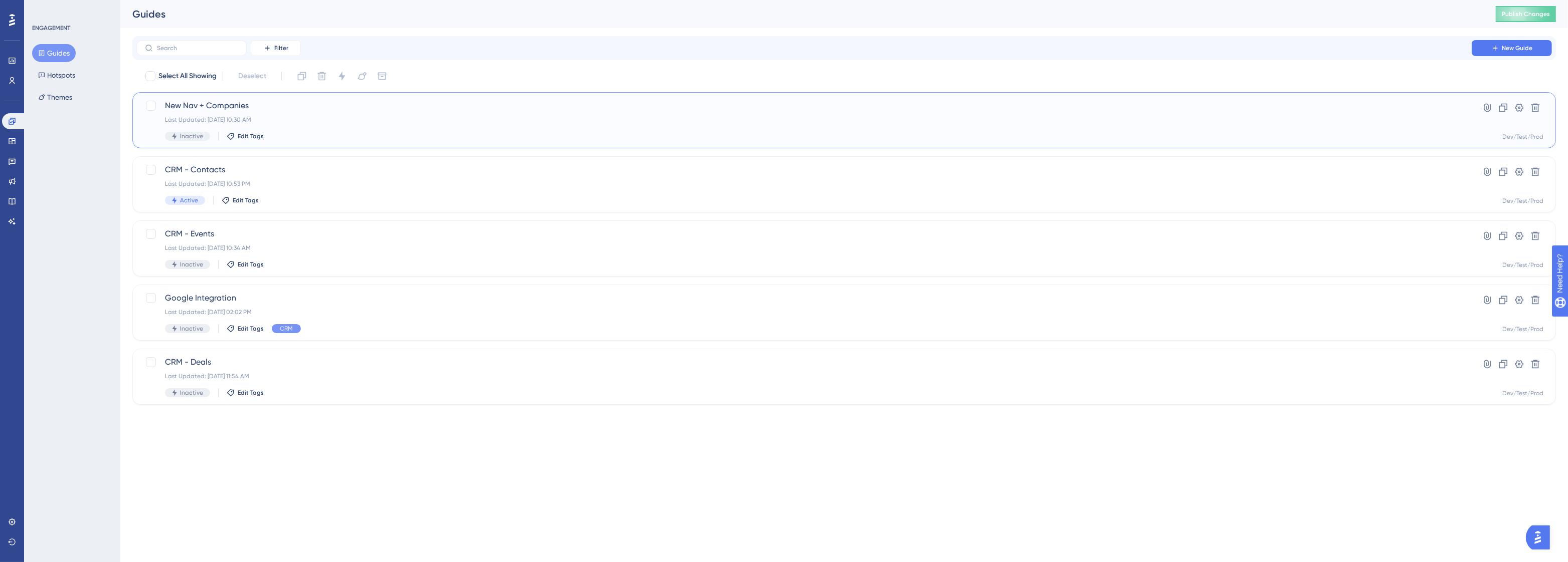
click at [215, 111] on span "New Nav + Companies" at bounding box center [804, 106] width 1278 height 12
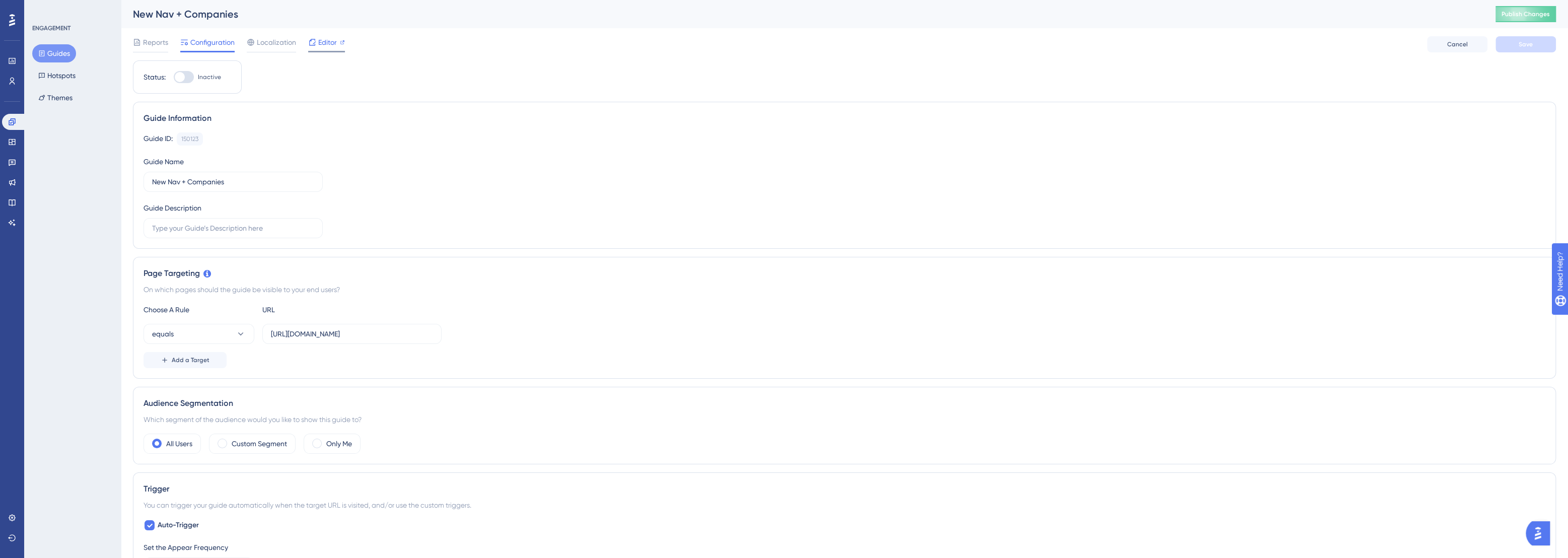
click at [325, 45] on span "Editor" at bounding box center [328, 42] width 18 height 12
